Goal: Use online tool/utility

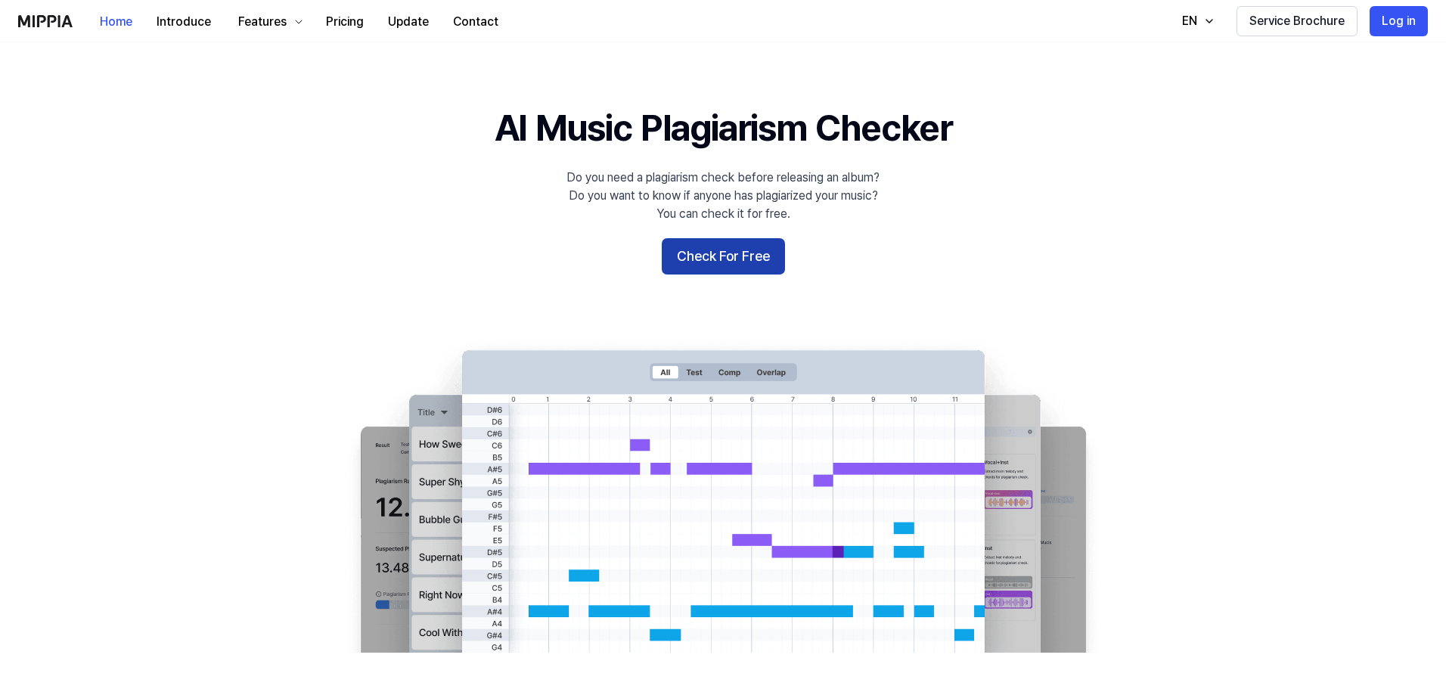
click at [726, 263] on button "Check For Free" at bounding box center [723, 256] width 123 height 36
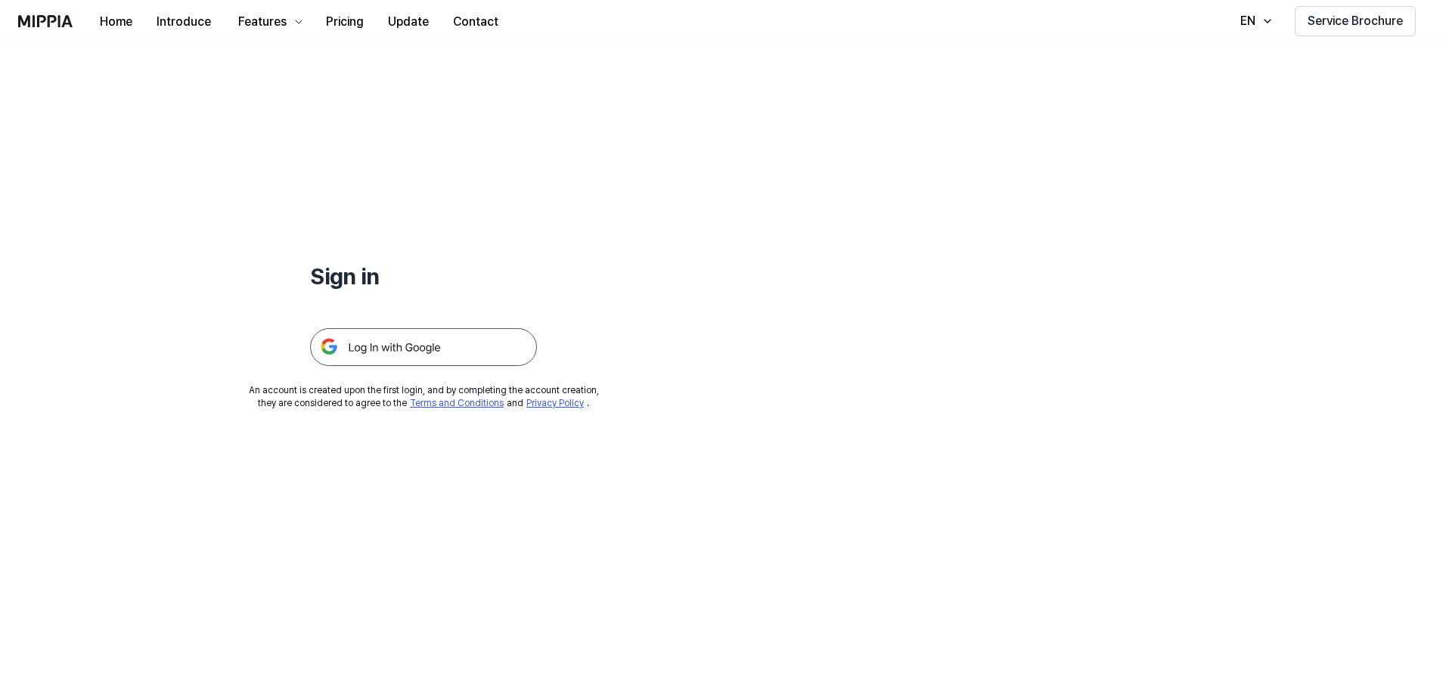
click at [435, 351] on img at bounding box center [423, 347] width 227 height 38
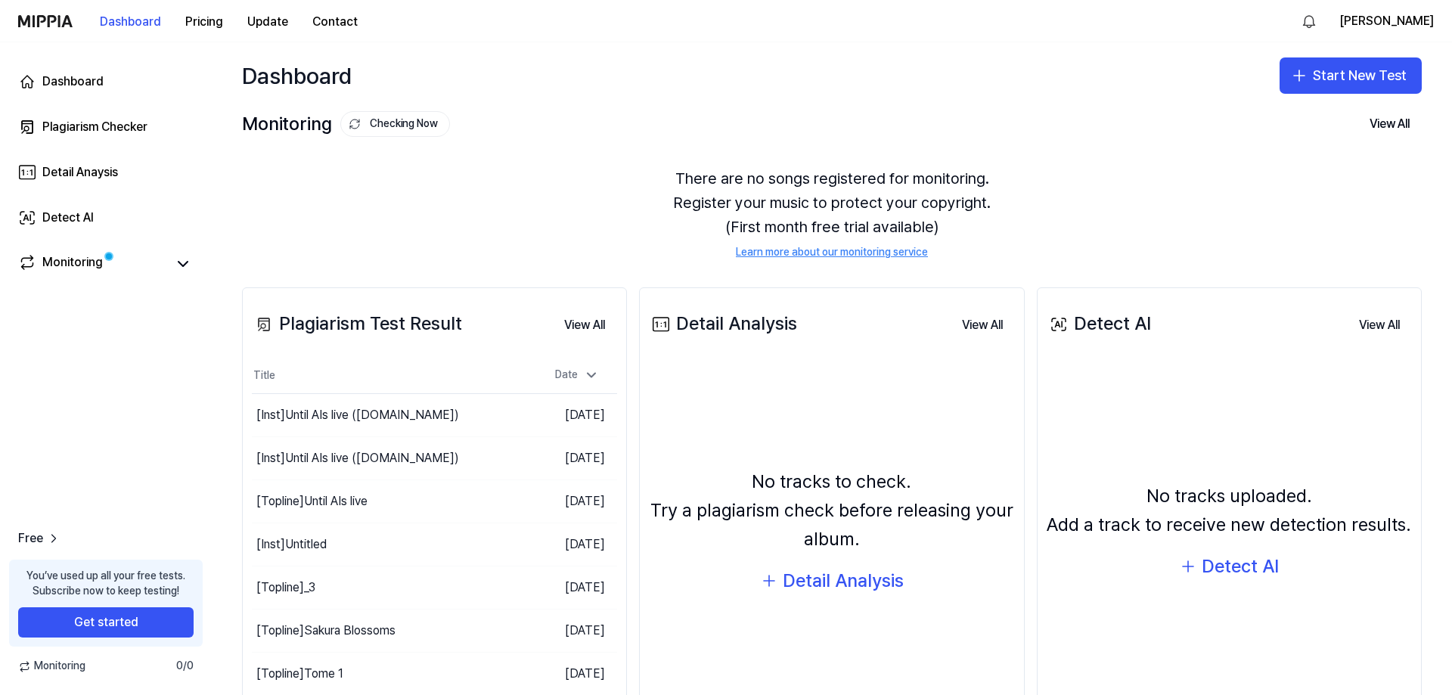
click at [1308, 54] on div "Dashboard Start New Test" at bounding box center [832, 75] width 1241 height 67
click at [1323, 65] on button "Start New Test" at bounding box center [1351, 75] width 142 height 36
click at [1313, 113] on div "Plagiarism test" at bounding box center [1310, 117] width 70 height 15
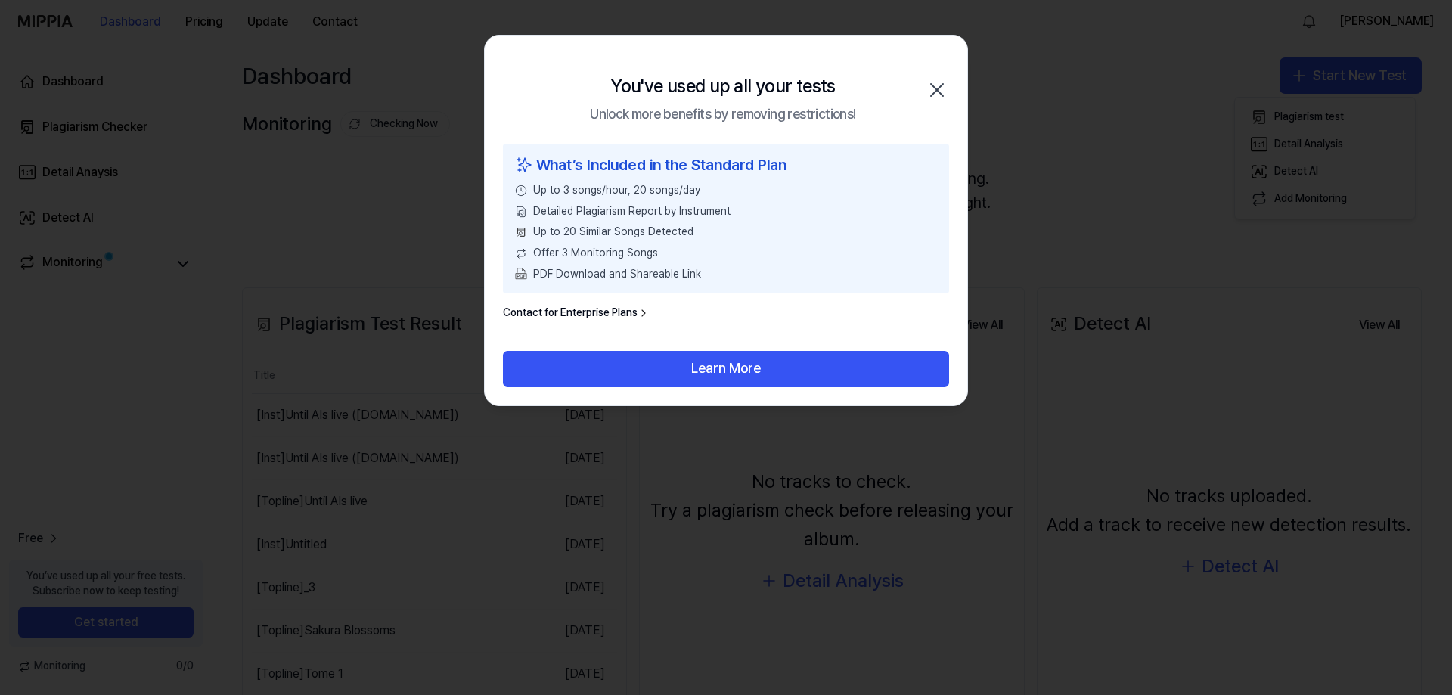
click at [943, 82] on icon "button" at bounding box center [937, 90] width 24 height 24
